Goal: Task Accomplishment & Management: Use online tool/utility

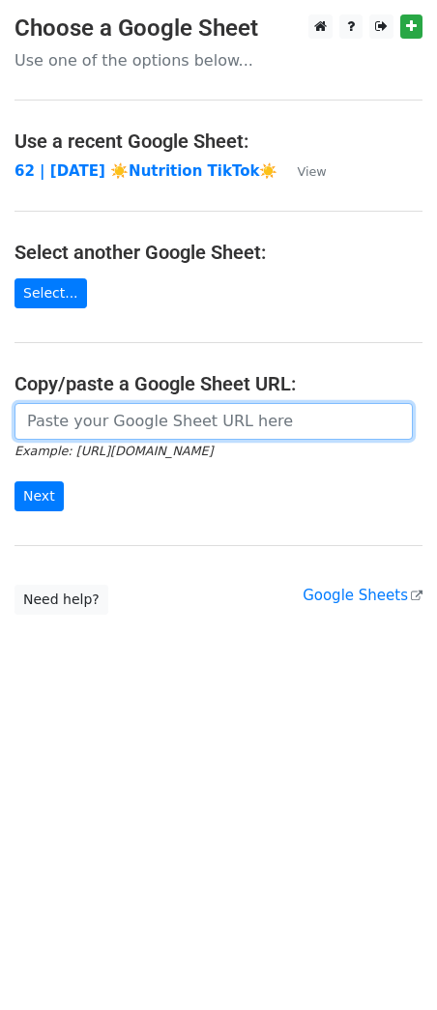
click at [202, 429] on input "url" at bounding box center [213, 421] width 398 height 37
paste input "[URL][DOMAIN_NAME]"
type input "[URL][DOMAIN_NAME]"
click at [14, 481] on input "Next" at bounding box center [38, 496] width 49 height 30
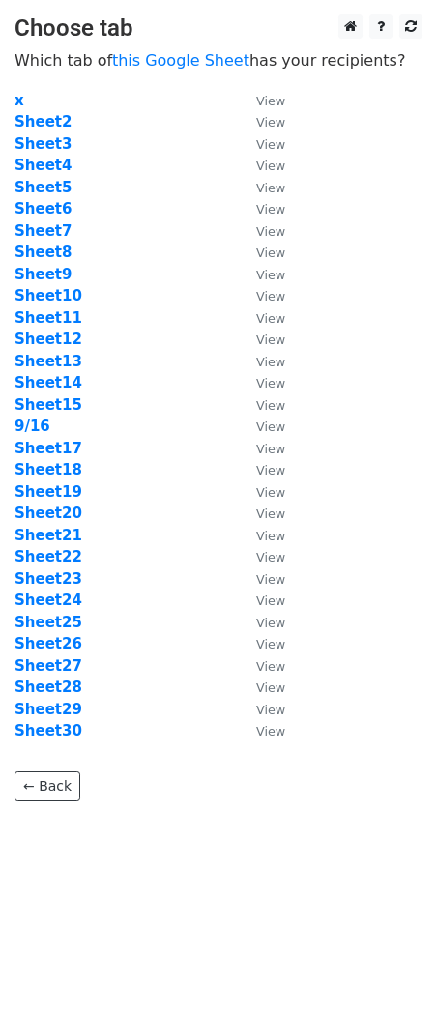
drag, startPoint x: 136, startPoint y: 356, endPoint x: 122, endPoint y: 372, distance: 21.2
click at [135, 356] on td "Sheet13" at bounding box center [125, 362] width 222 height 22
click at [24, 430] on strong "9/16" at bounding box center [32, 425] width 36 height 17
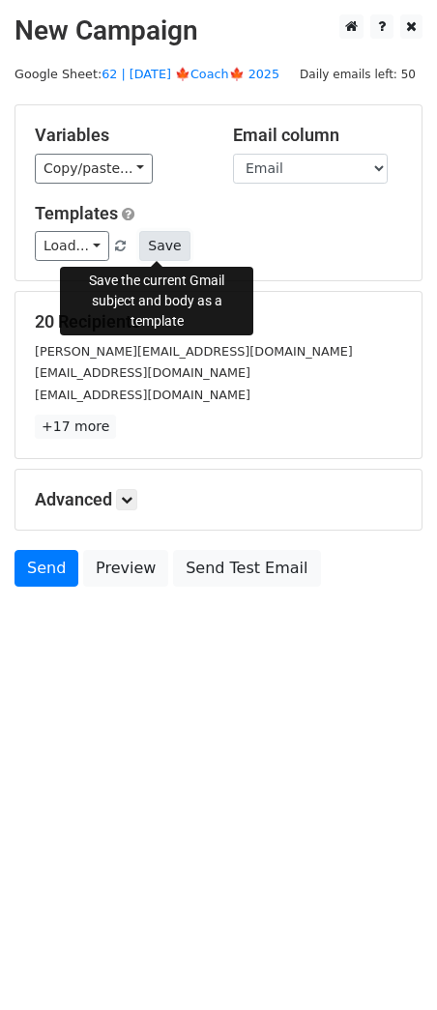
click at [160, 249] on button "Save" at bounding box center [164, 246] width 50 height 30
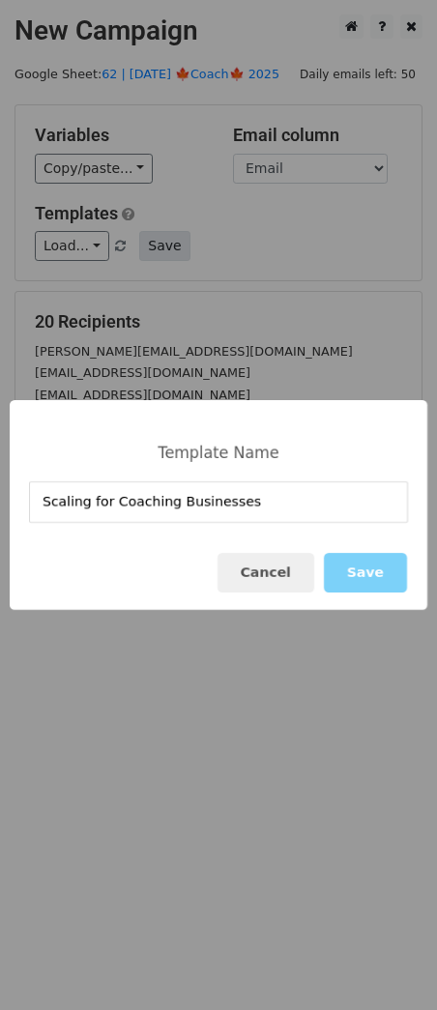
type input "Scaling for Coaching Businesses"
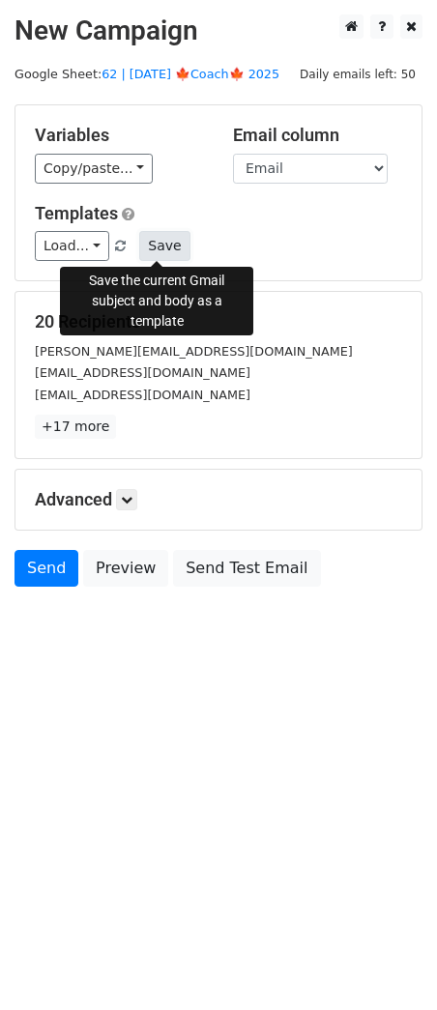
click at [153, 249] on button "Save" at bounding box center [164, 246] width 50 height 30
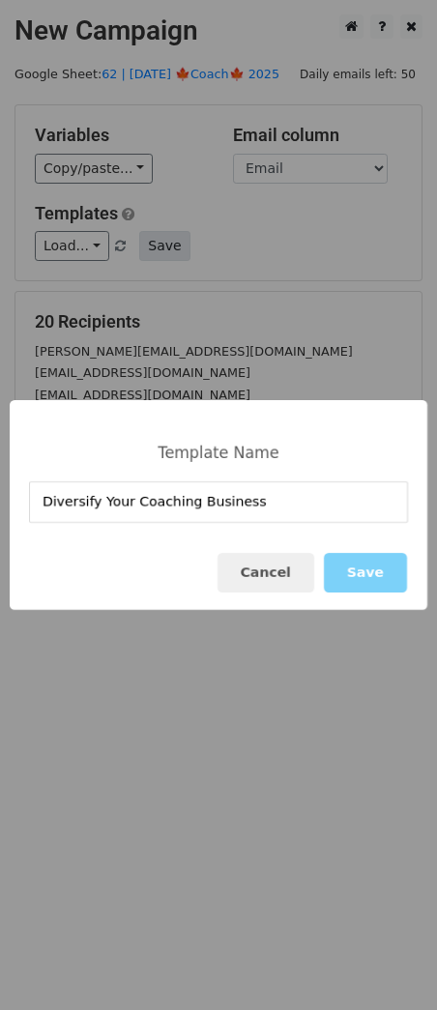
type input "Diversify Your Coaching Business"
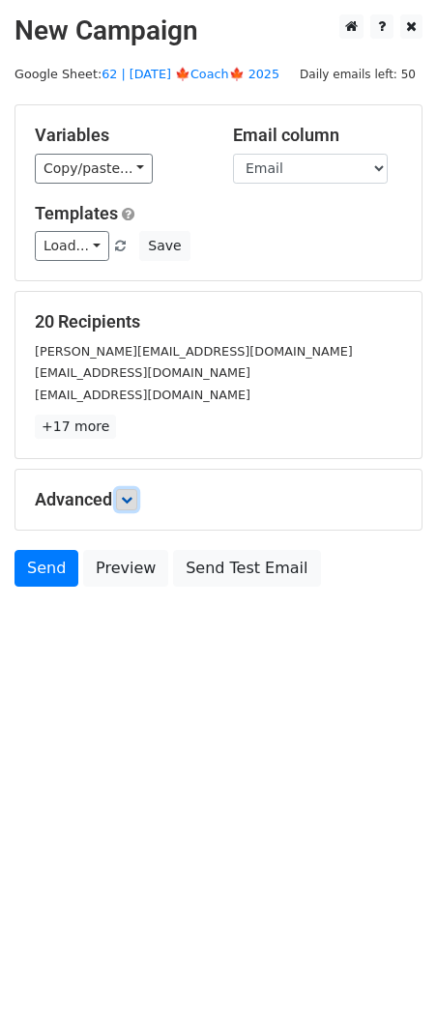
click at [130, 494] on icon at bounding box center [127, 500] width 12 height 12
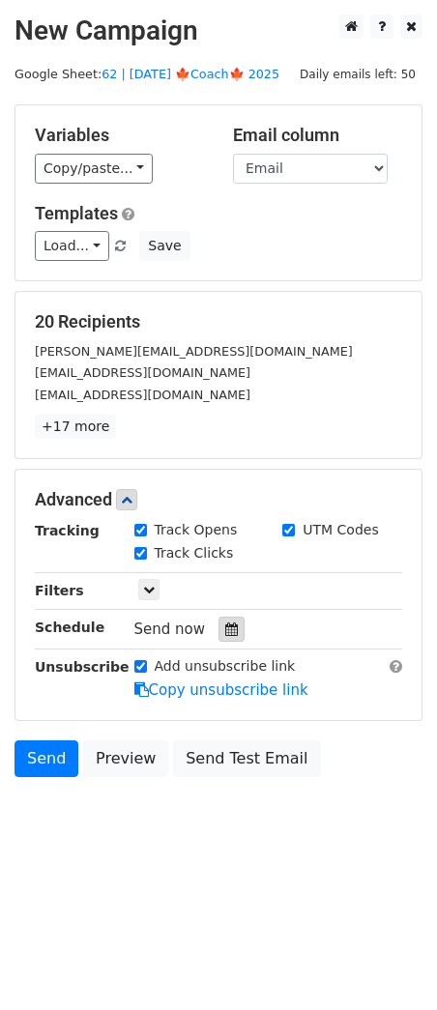
click at [224, 639] on div at bounding box center [231, 628] width 26 height 25
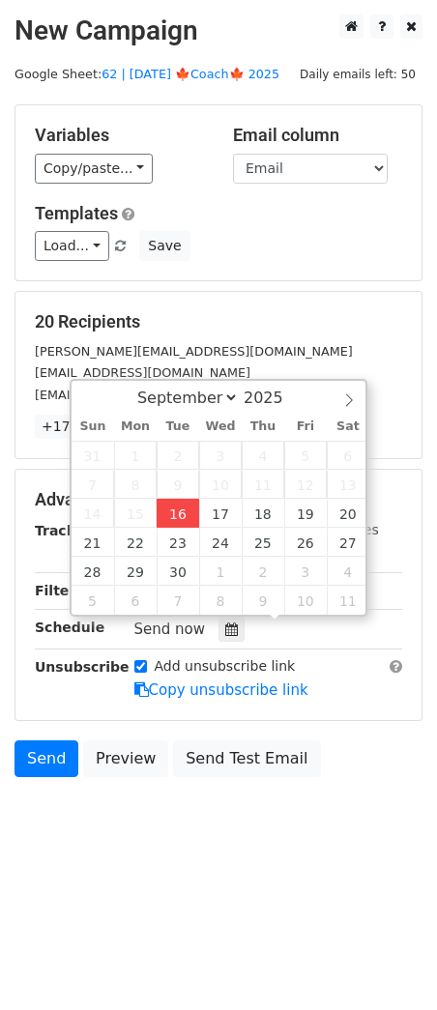
type input "2025-09-16 12:10"
type input "10"
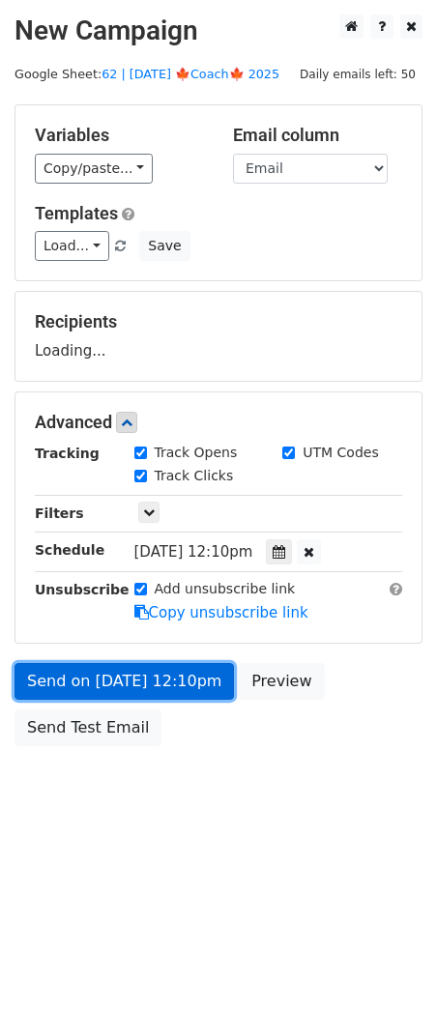
click at [159, 693] on link "Send on Sep 16 at 12:10pm" at bounding box center [123, 681] width 219 height 37
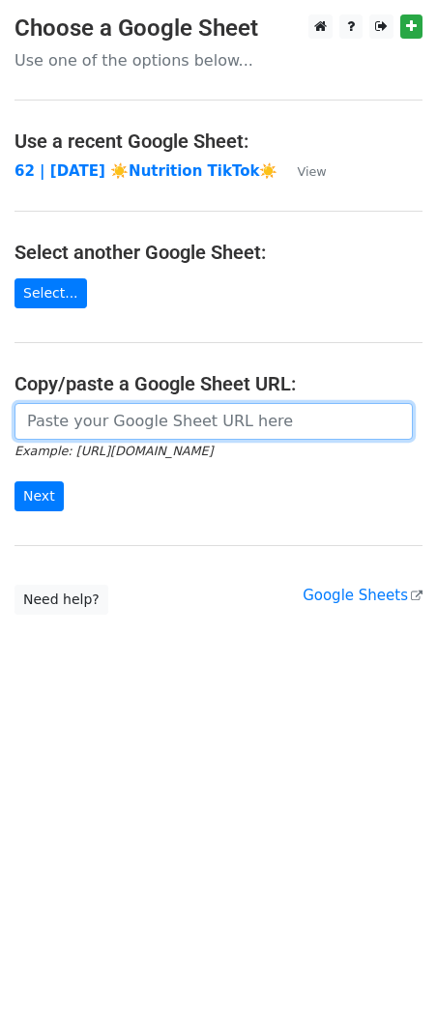
click at [141, 426] on input "url" at bounding box center [213, 421] width 398 height 37
paste input "[URL][DOMAIN_NAME]"
type input "[URL][DOMAIN_NAME]"
click at [14, 481] on input "Next" at bounding box center [38, 496] width 49 height 30
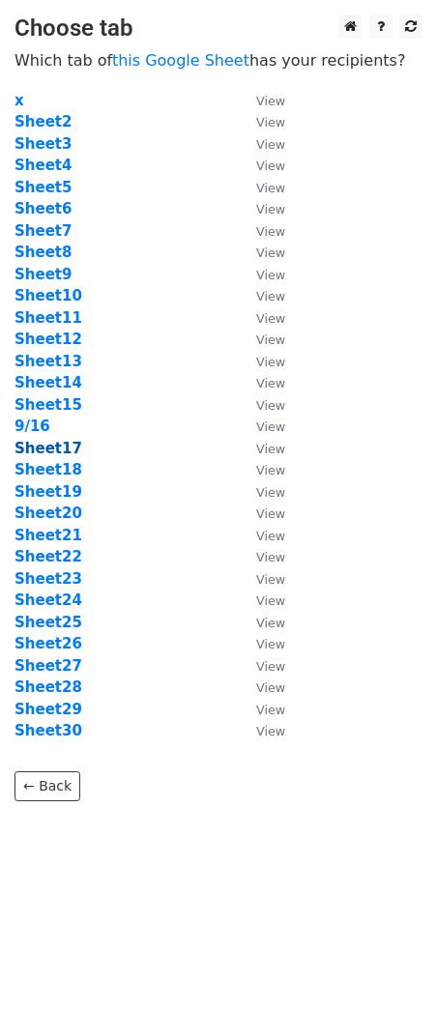
click at [55, 447] on strong "Sheet17" at bounding box center [48, 448] width 68 height 17
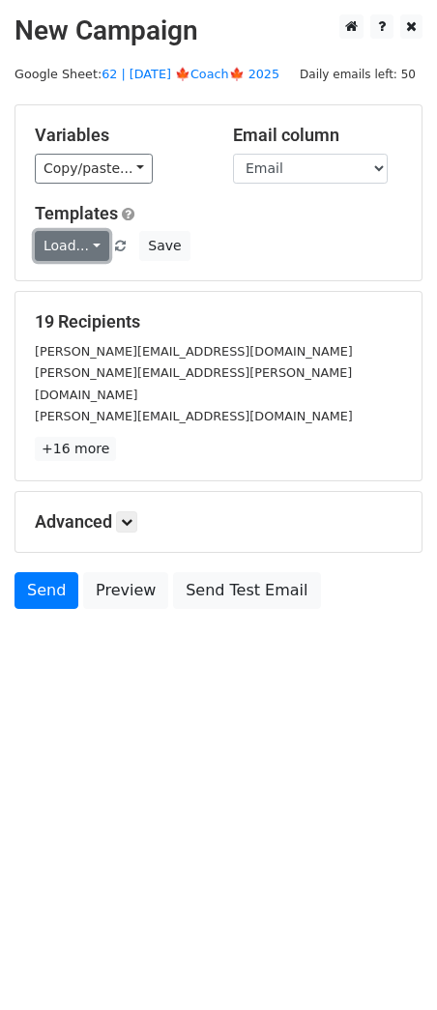
click at [81, 240] on link "Load..." at bounding box center [72, 246] width 74 height 30
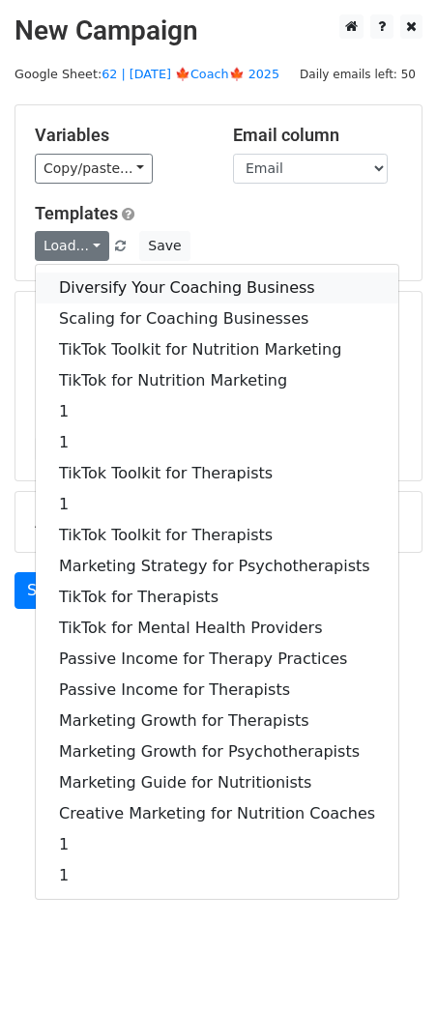
click at [117, 280] on link "Diversify Your Coaching Business" at bounding box center [217, 287] width 362 height 31
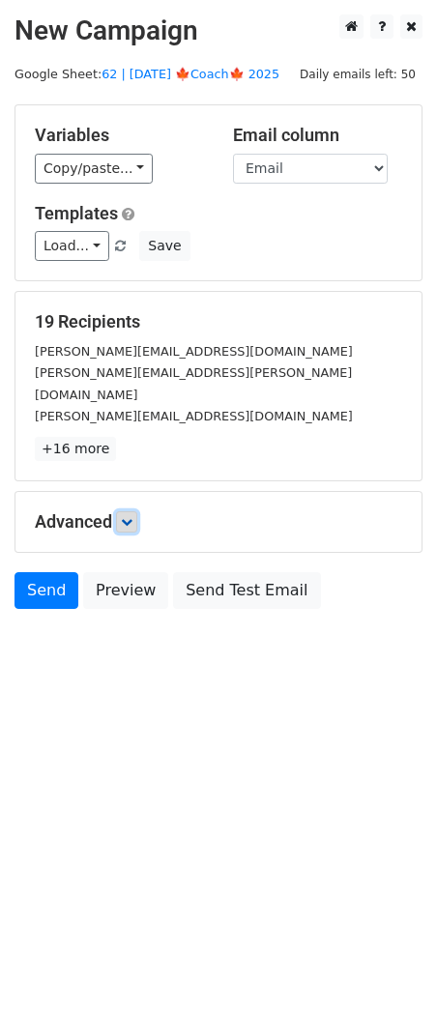
click at [130, 516] on icon at bounding box center [127, 522] width 12 height 12
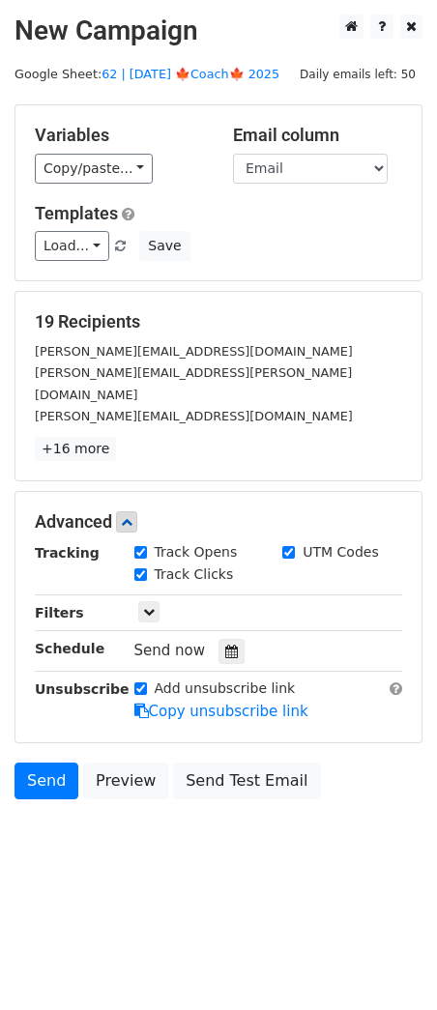
click at [225, 644] on icon at bounding box center [231, 651] width 13 height 14
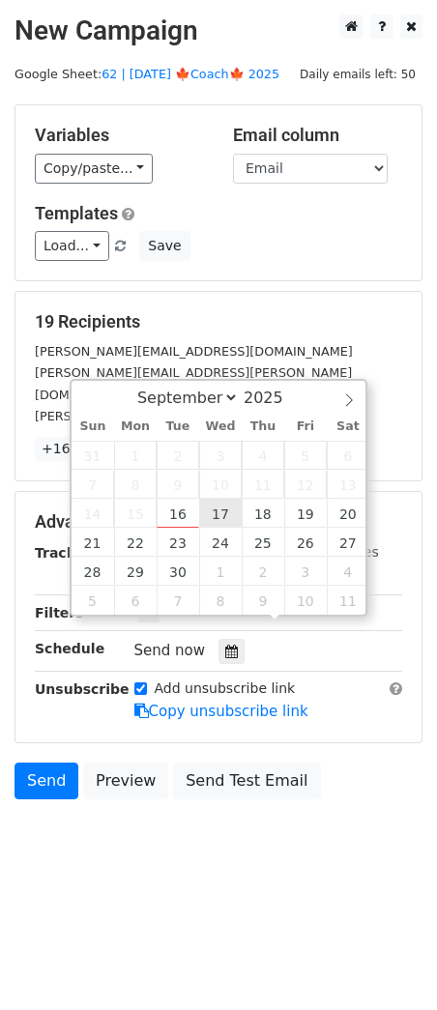
type input "[DATE] 12:00"
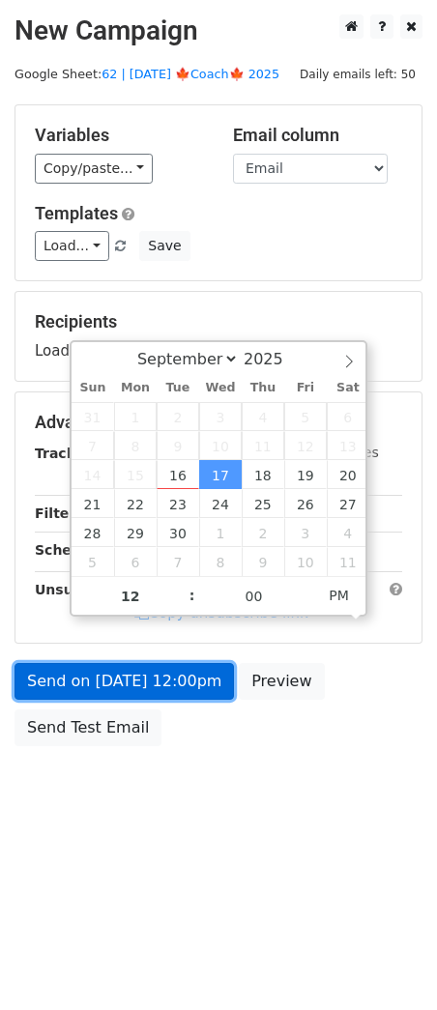
click at [157, 668] on link "Send on [DATE] 12:00pm" at bounding box center [123, 681] width 219 height 37
